Goal: Transaction & Acquisition: Download file/media

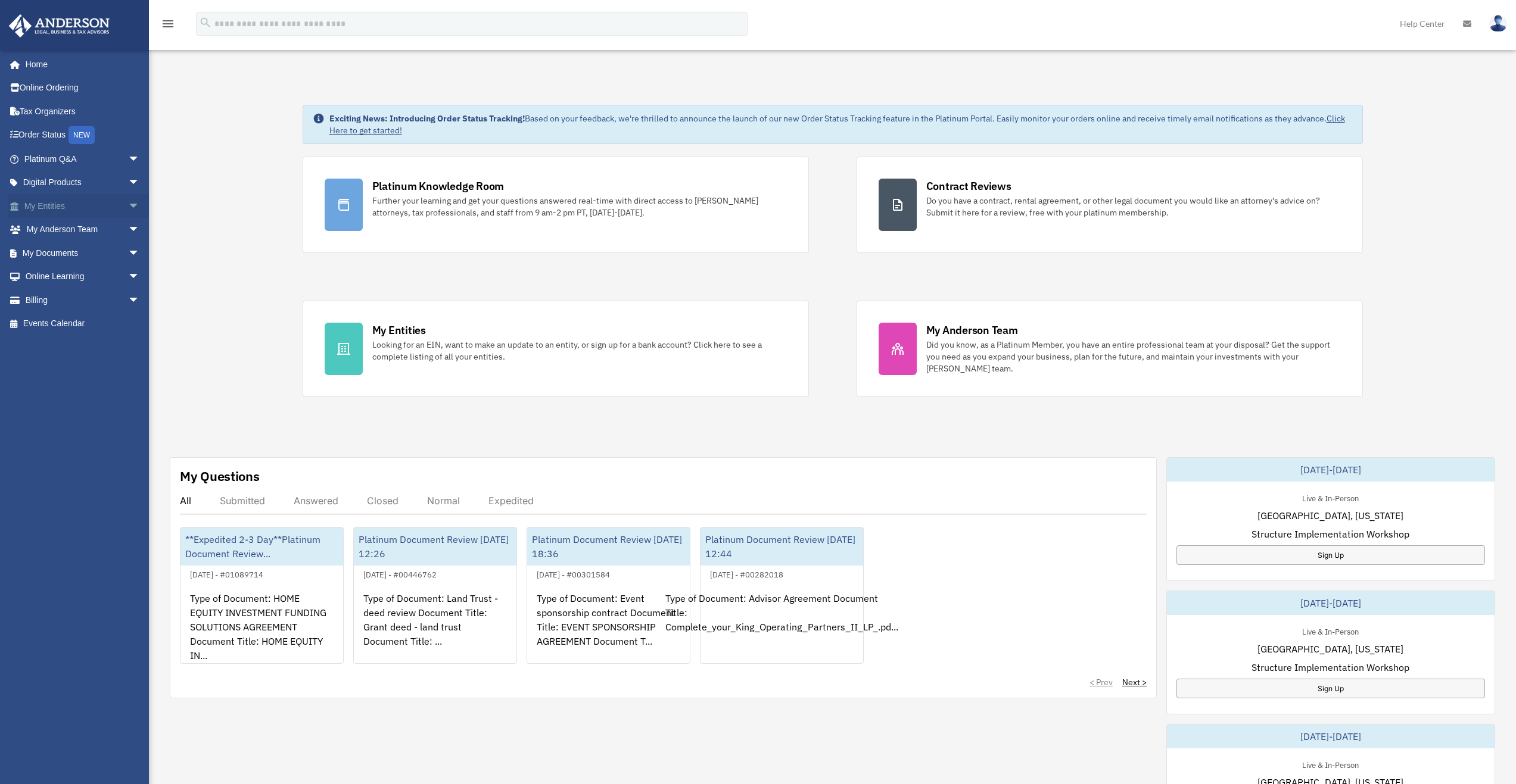
click at [128, 203] on span "arrow_drop_down" at bounding box center [140, 206] width 23 height 24
click at [128, 203] on span "arrow_drop_up" at bounding box center [140, 206] width 23 height 24
click at [128, 246] on span "arrow_drop_down" at bounding box center [140, 254] width 23 height 24
click at [103, 270] on link "Box" at bounding box center [87, 276] width 141 height 23
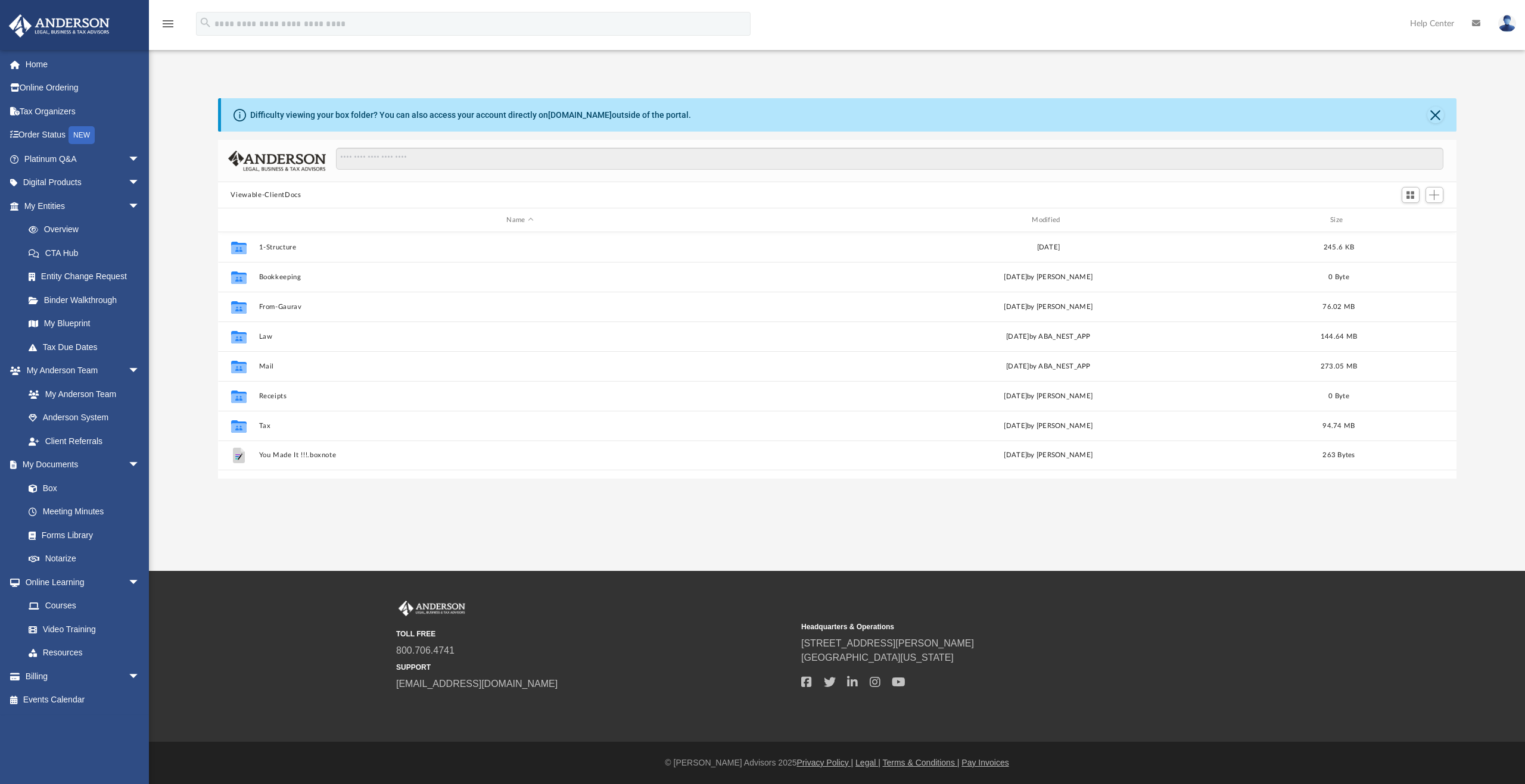
scroll to position [262, 1229]
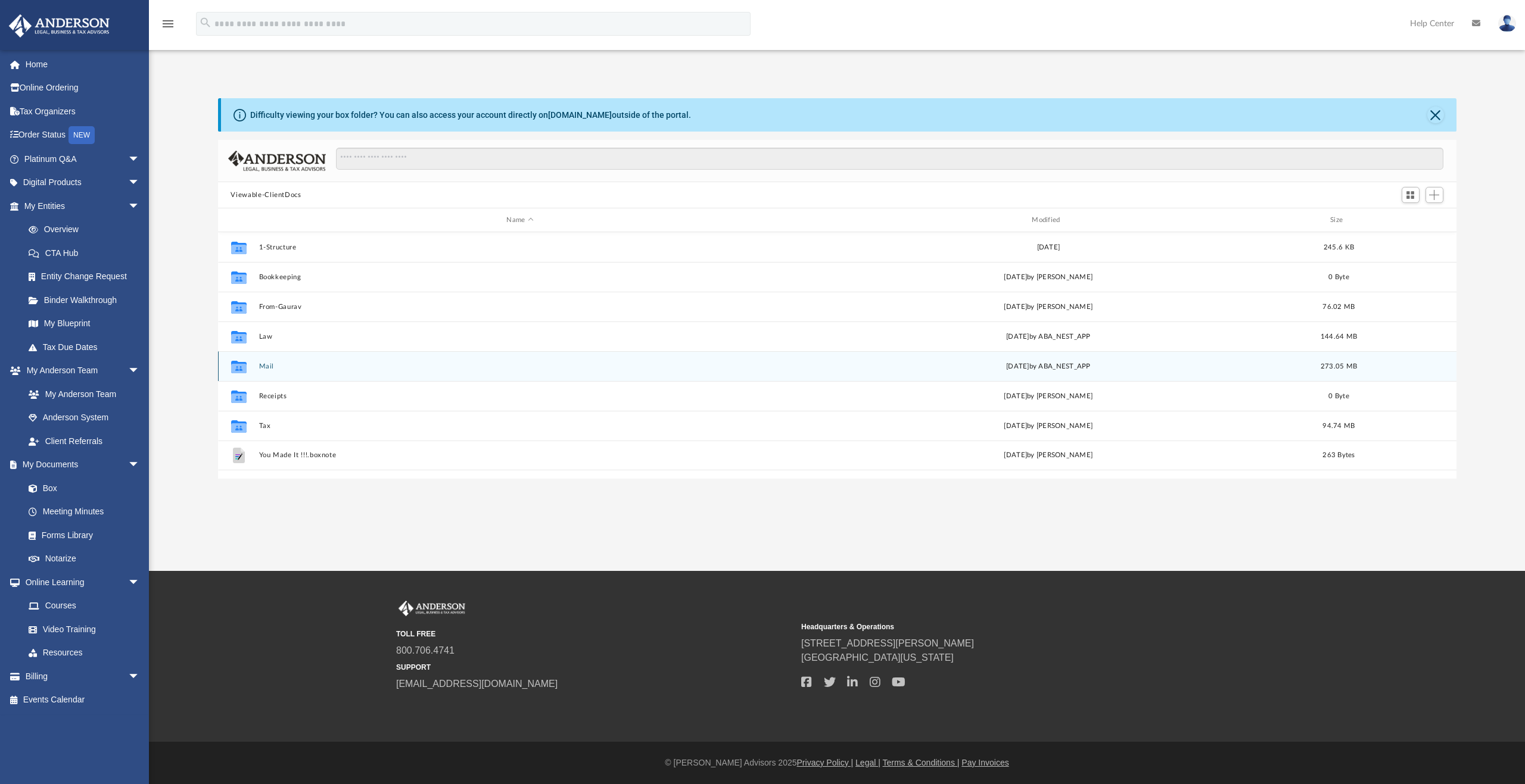
click at [262, 367] on button "Mail" at bounding box center [519, 367] width 523 height 8
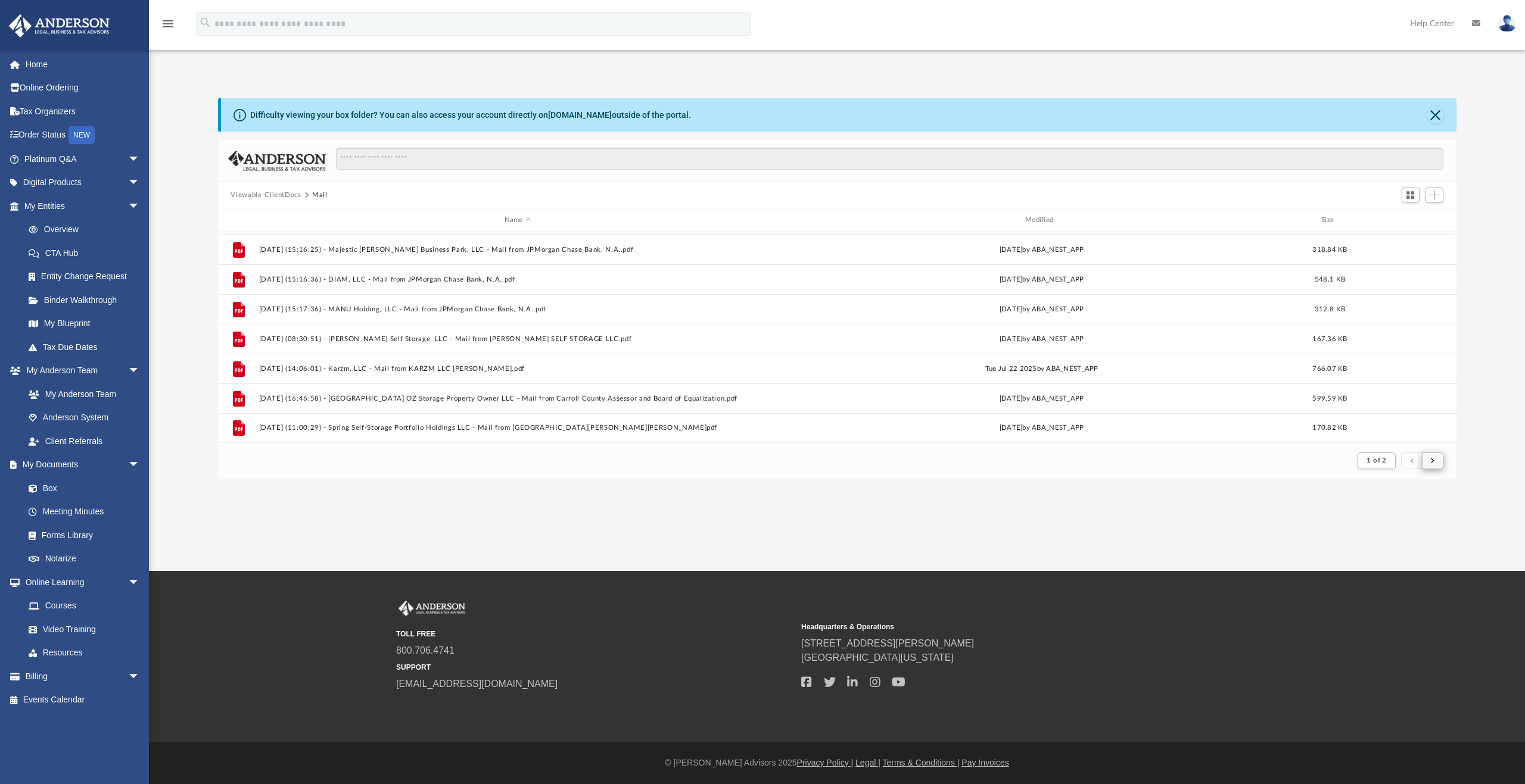
scroll to position [225, 1229]
click at [1433, 462] on span "submit" at bounding box center [1432, 460] width 3 height 6
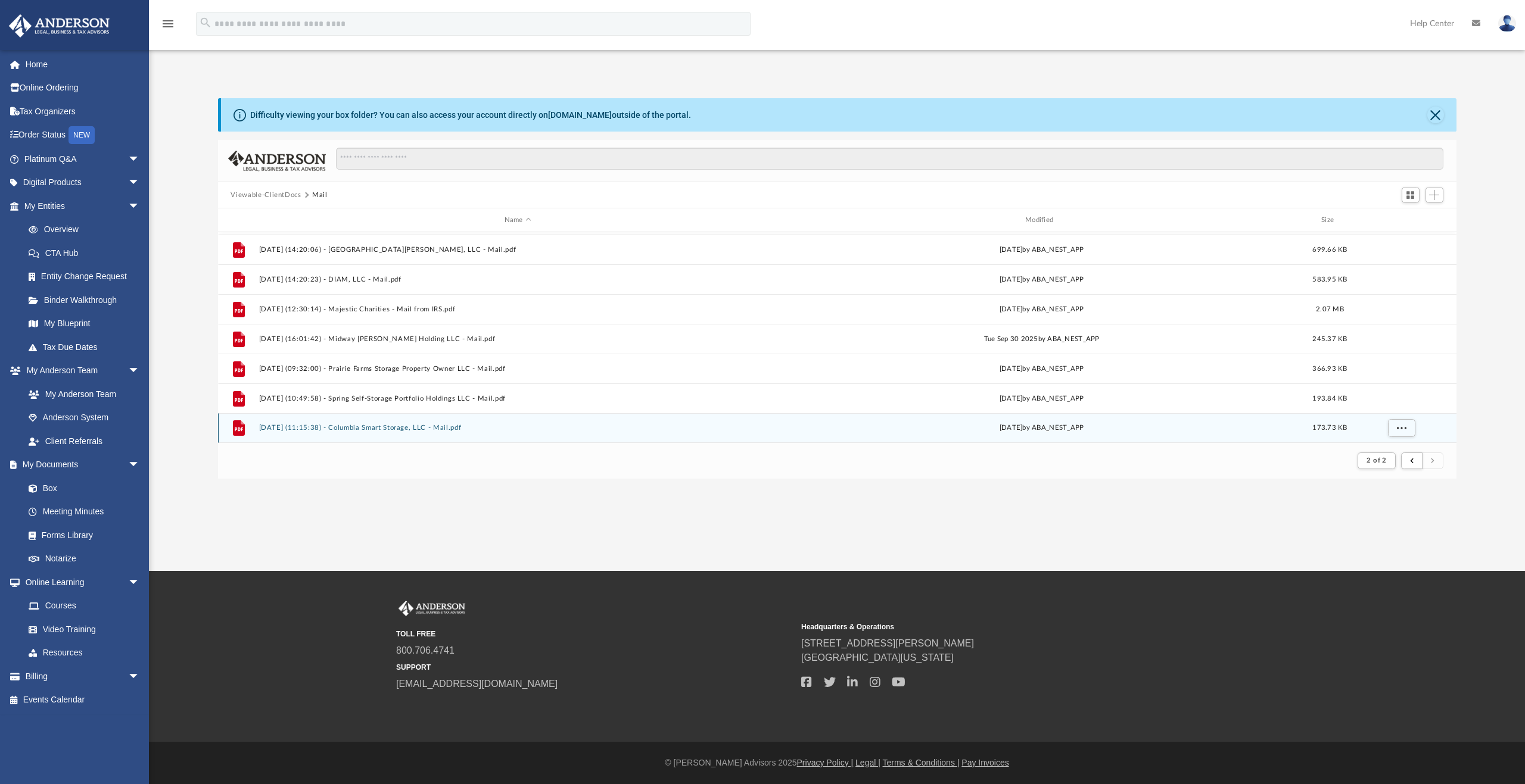
click at [418, 428] on button "2025.10.02 (11:15:38) - Columbia Smart Storage, LLC - Mail.pdf" at bounding box center [518, 428] width 519 height 8
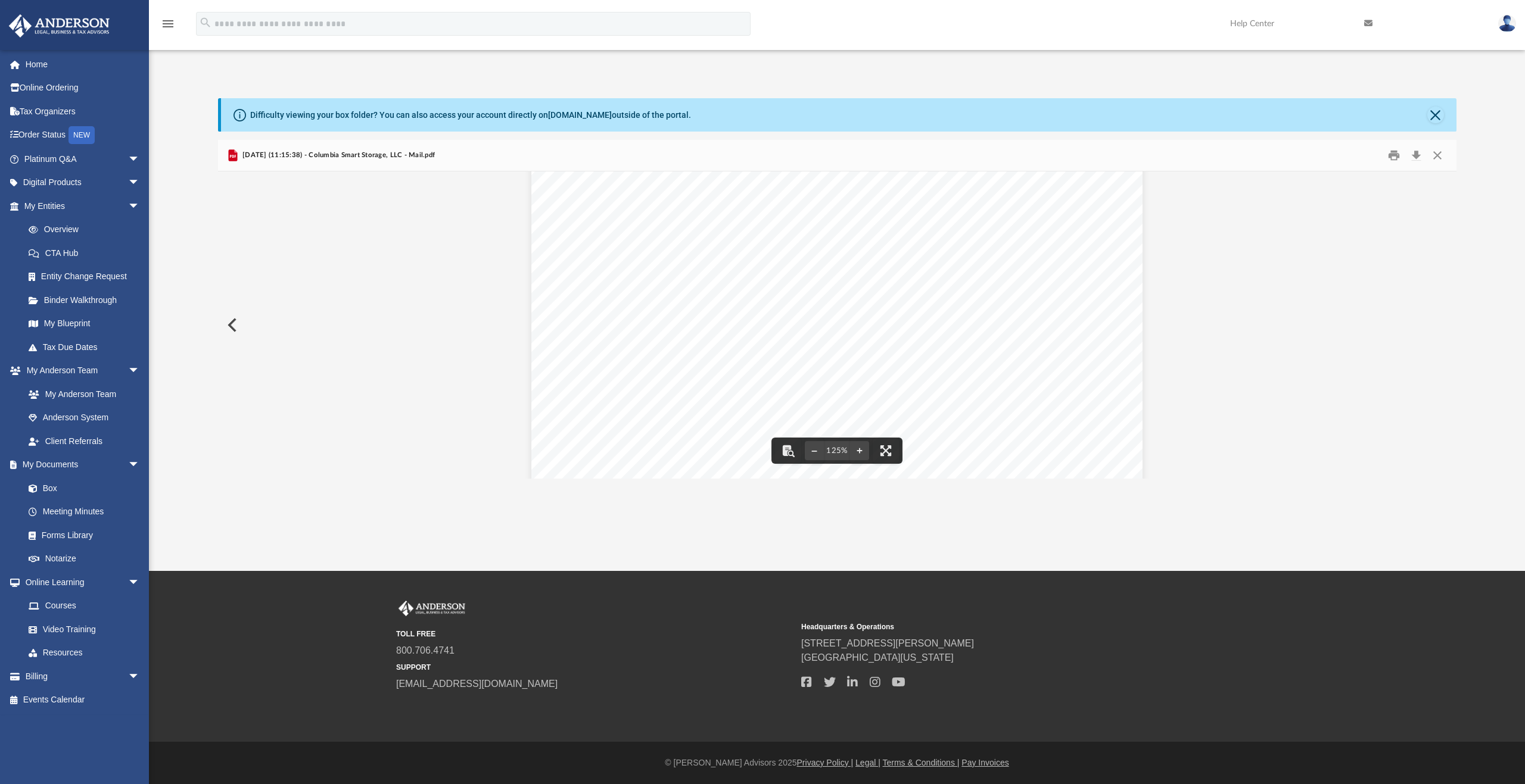
scroll to position [169, 0]
click at [1418, 155] on button "Download" at bounding box center [1416, 155] width 22 height 19
click at [1145, 72] on div "App gaurav.kumkar@gmail.com Sign Out gkdiams@gmail.com Home Online Ordering Tax…" at bounding box center [762, 270] width 1525 height 418
click at [235, 322] on button "Preview" at bounding box center [231, 325] width 26 height 33
click at [1414, 157] on button "Download" at bounding box center [1416, 155] width 22 height 19
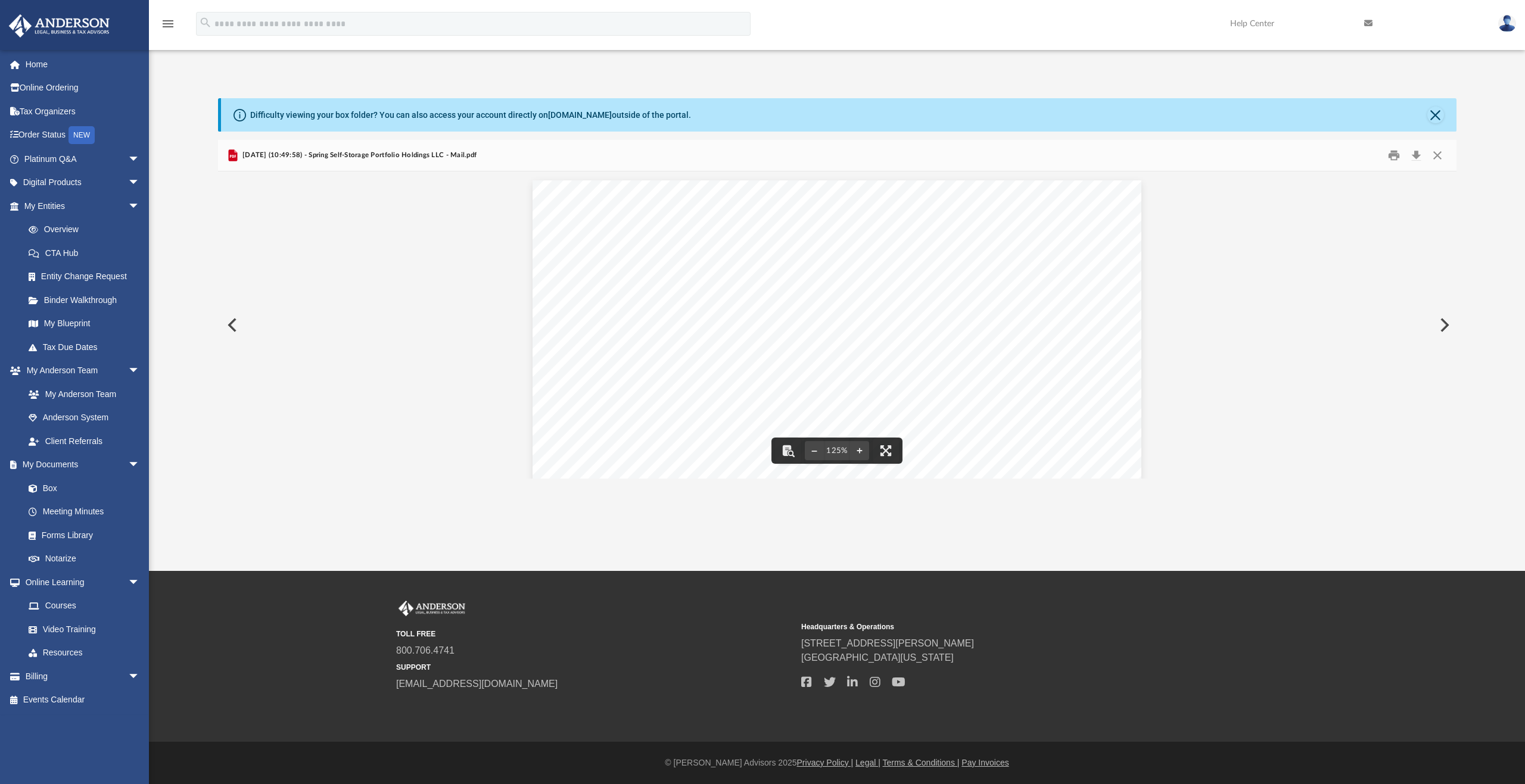
click at [233, 327] on button "Preview" at bounding box center [231, 325] width 26 height 33
click at [1418, 160] on button "Download" at bounding box center [1416, 155] width 22 height 19
click at [229, 323] on button "Preview" at bounding box center [231, 325] width 26 height 33
click at [1417, 157] on button "Download" at bounding box center [1416, 155] width 22 height 19
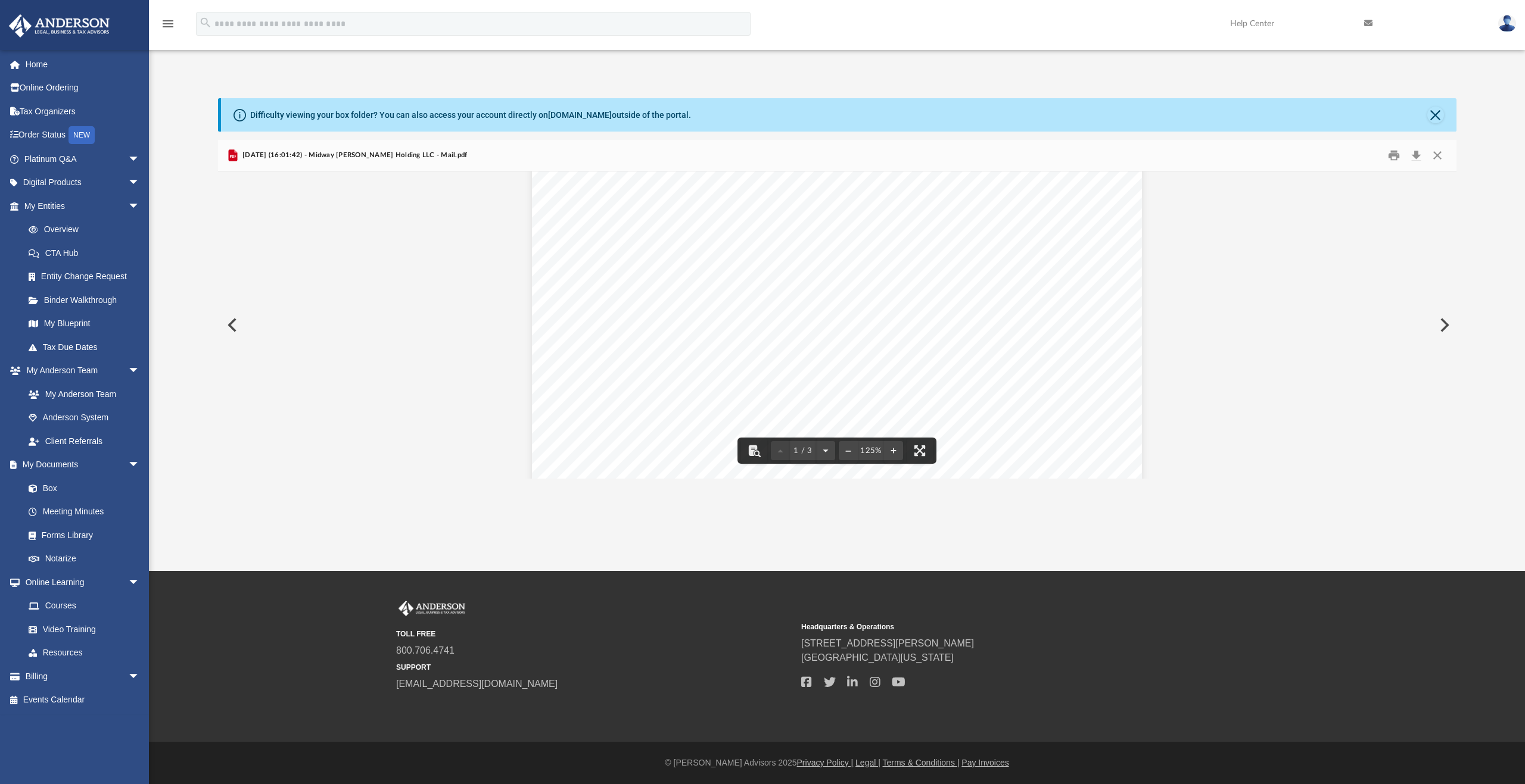
click at [234, 319] on button "Preview" at bounding box center [231, 325] width 26 height 33
click at [1419, 154] on button "Download" at bounding box center [1416, 155] width 22 height 19
click at [238, 325] on button "Preview" at bounding box center [231, 325] width 26 height 33
click at [233, 326] on button "Preview" at bounding box center [231, 325] width 26 height 33
click at [237, 325] on button "Preview" at bounding box center [231, 325] width 26 height 33
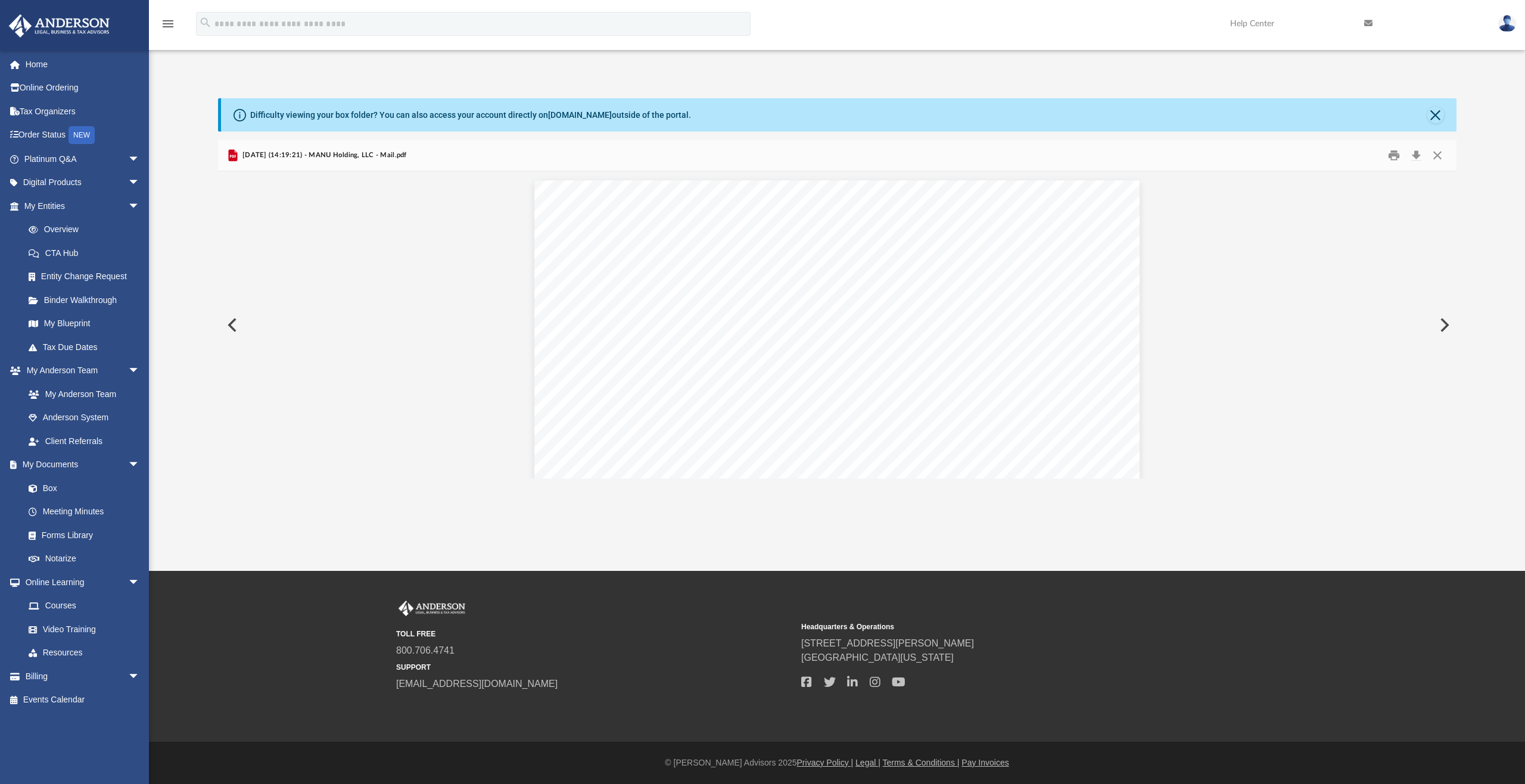
click at [238, 325] on button "Preview" at bounding box center [231, 325] width 26 height 33
click at [208, 293] on div "Difficulty viewing your box folder? You can also access your account directly o…" at bounding box center [836, 288] width 1376 height 380
click at [232, 331] on button "Preview" at bounding box center [231, 325] width 26 height 33
click at [1414, 160] on button "Download" at bounding box center [1416, 155] width 22 height 19
drag, startPoint x: 243, startPoint y: 371, endPoint x: 238, endPoint y: 334, distance: 37.3
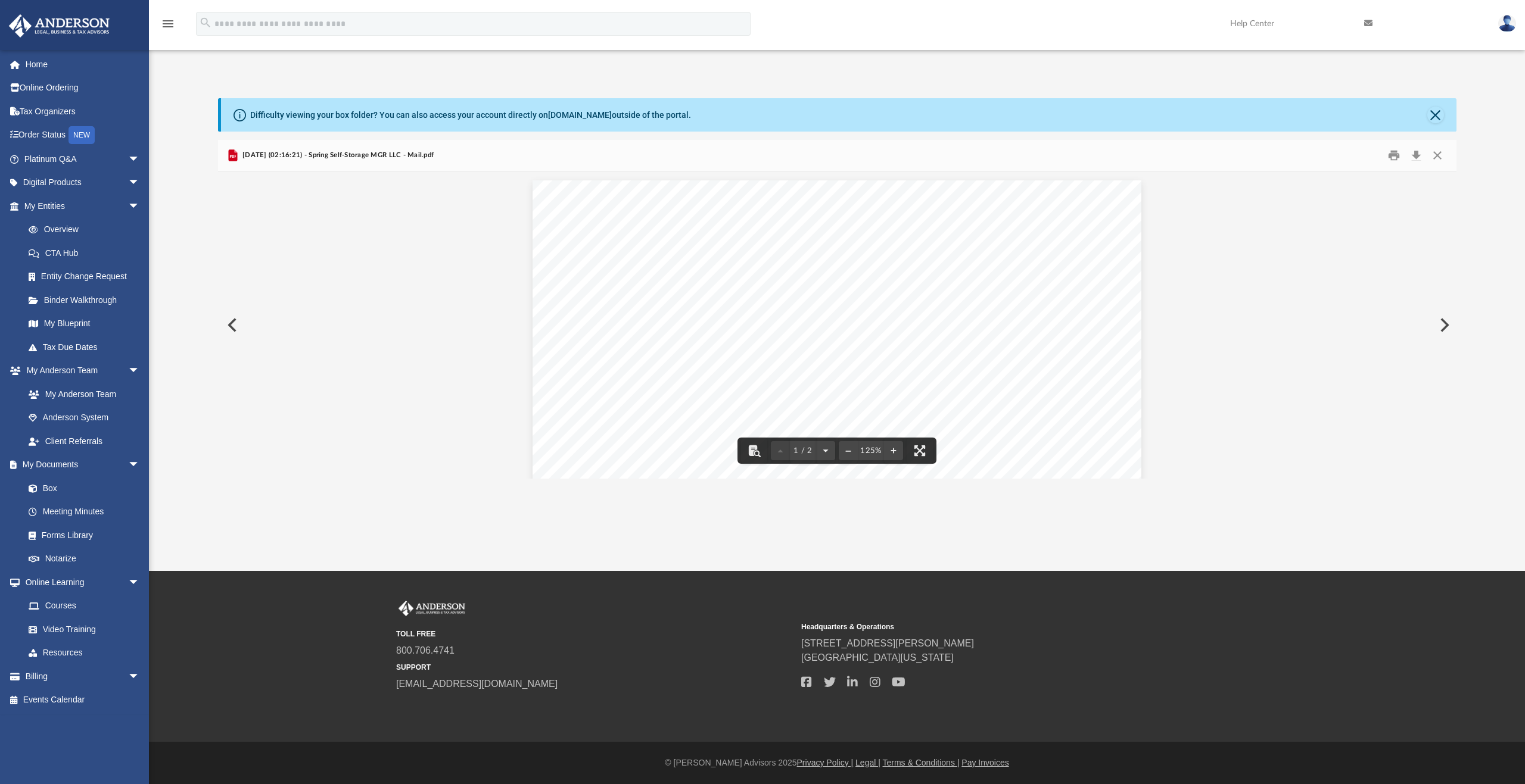
click at [233, 326] on button "Preview" at bounding box center [231, 325] width 26 height 33
click at [1422, 154] on button "Download" at bounding box center [1416, 155] width 22 height 19
click at [233, 325] on button "Preview" at bounding box center [231, 325] width 26 height 33
click at [236, 329] on button "Preview" at bounding box center [231, 325] width 26 height 33
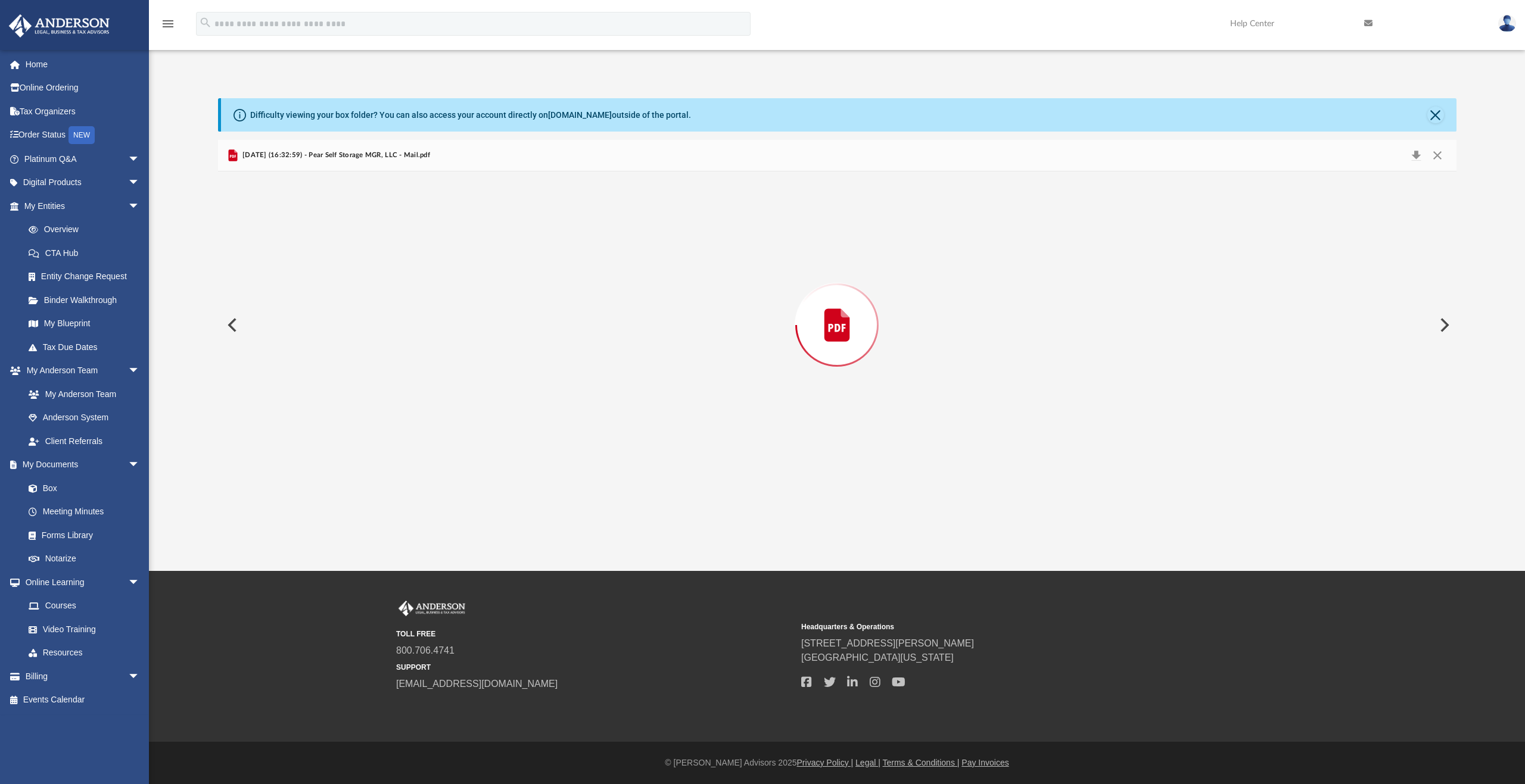
click at [236, 329] on button "Preview" at bounding box center [231, 325] width 26 height 33
click at [1442, 323] on button "Preview" at bounding box center [1443, 325] width 26 height 33
click at [237, 331] on button "Preview" at bounding box center [231, 325] width 26 height 33
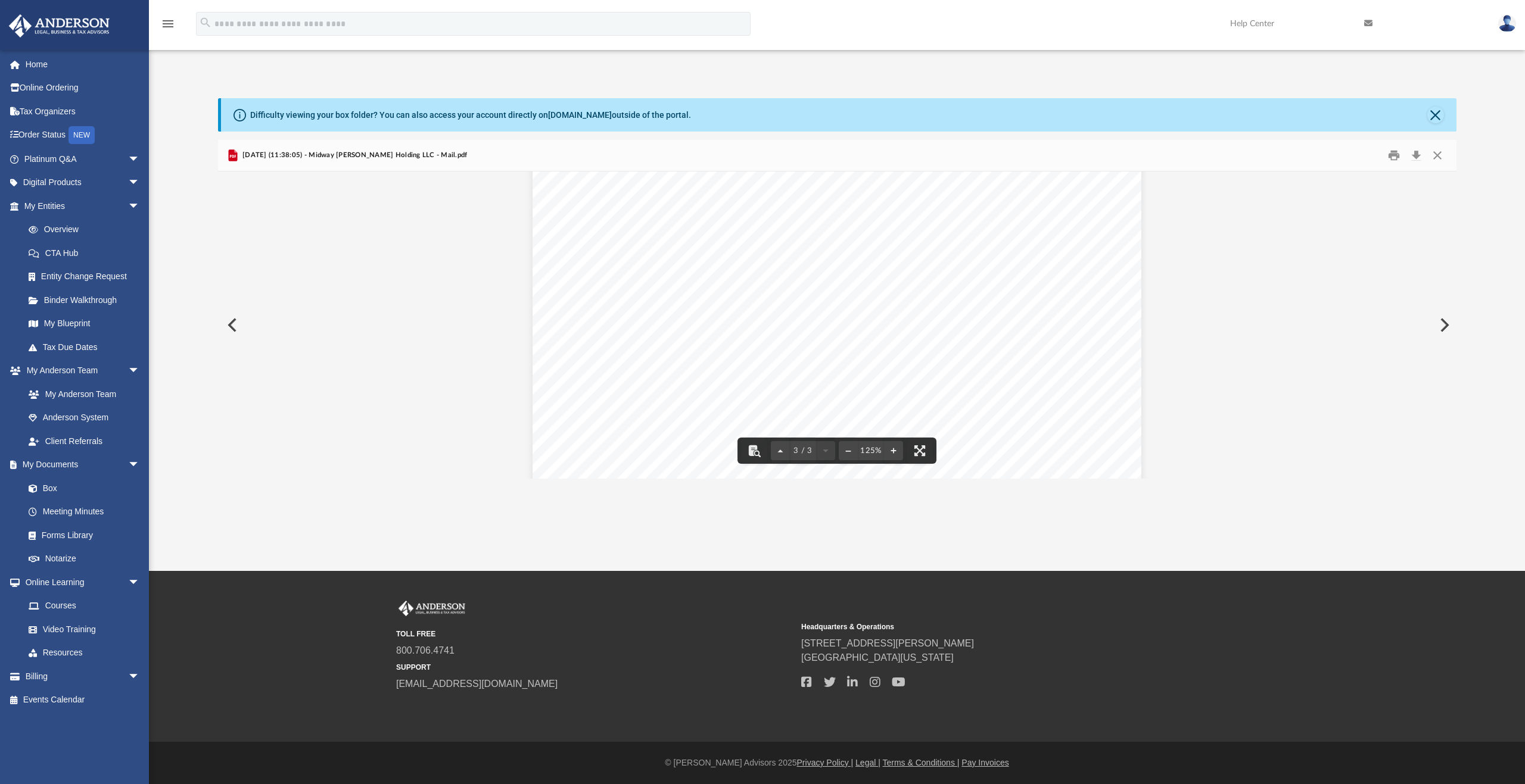
scroll to position [1874, 0]
click at [1419, 154] on button "Download" at bounding box center [1416, 155] width 22 height 19
click at [213, 413] on div "Difficulty viewing your box folder? You can also access your account directly o…" at bounding box center [836, 288] width 1376 height 380
click at [234, 329] on button "Preview" at bounding box center [231, 325] width 26 height 33
